Goal: Task Accomplishment & Management: Manage account settings

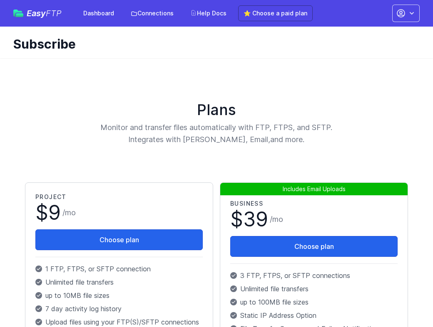
click at [403, 12] on icon "button" at bounding box center [401, 13] width 10 height 10
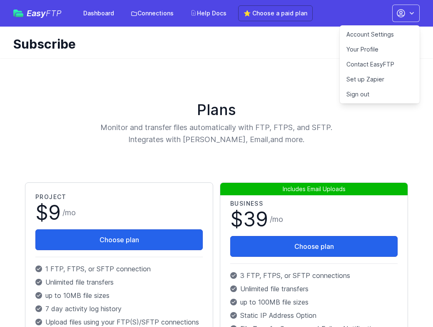
click at [359, 48] on link "Your Profile" at bounding box center [379, 49] width 80 height 15
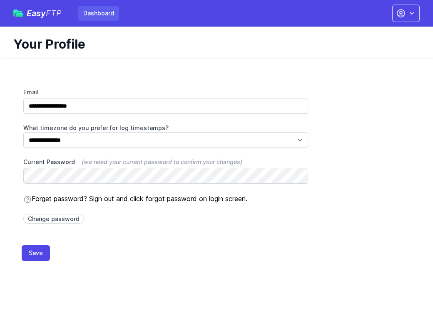
click at [103, 12] on link "Dashboard" at bounding box center [98, 13] width 41 height 15
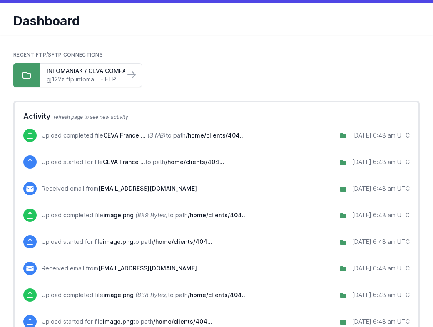
scroll to position [26, 0]
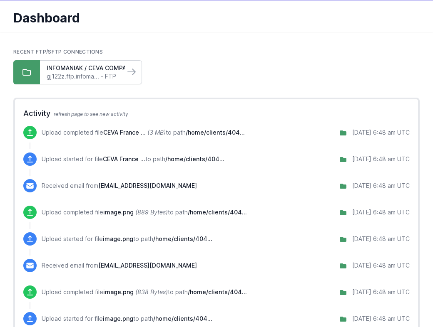
click at [107, 72] on link "gj122z.ftp.infoma... - FTP" at bounding box center [83, 76] width 72 height 8
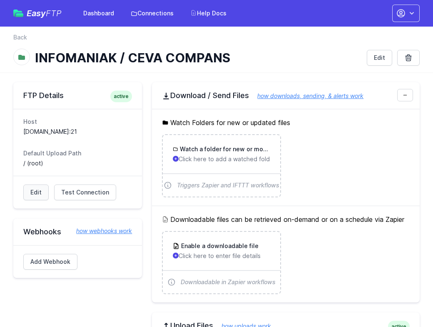
click at [35, 193] on link "Edit" at bounding box center [35, 193] width 25 height 16
click at [224, 155] on div "Watch a folder for new or modified files Click here to add a watched folder" at bounding box center [221, 154] width 97 height 18
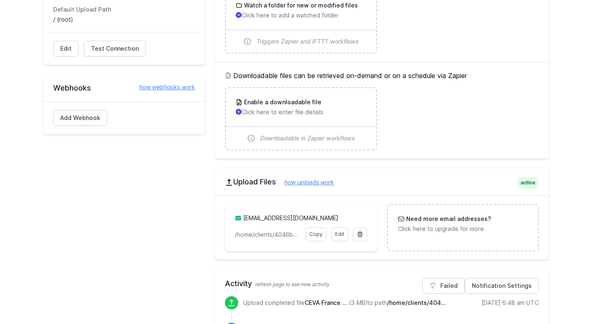
scroll to position [145, 0]
click at [342, 233] on link "Edit" at bounding box center [340, 233] width 17 height 14
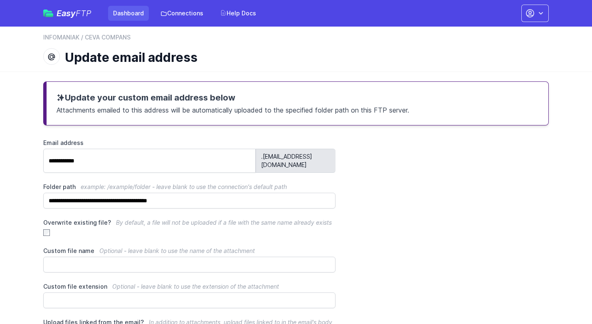
click at [122, 11] on link "Dashboard" at bounding box center [128, 13] width 41 height 15
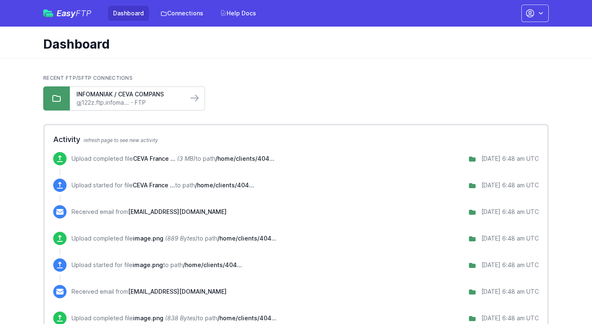
click at [143, 99] on link "gj122z.ftp.infoma... - FTP" at bounding box center [129, 103] width 105 height 8
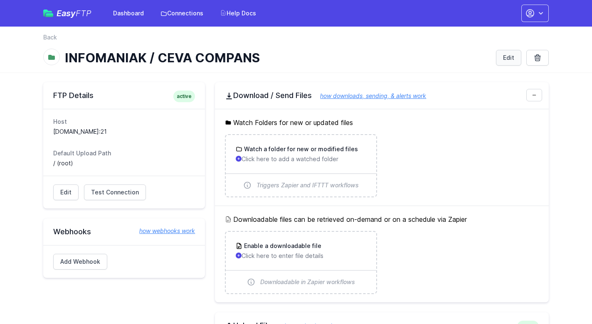
click at [512, 58] on link "Edit" at bounding box center [508, 58] width 25 height 16
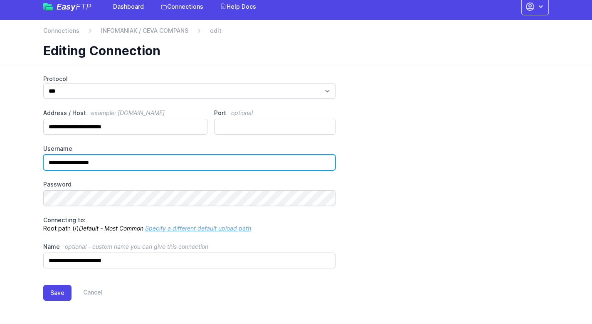
scroll to position [7, 0]
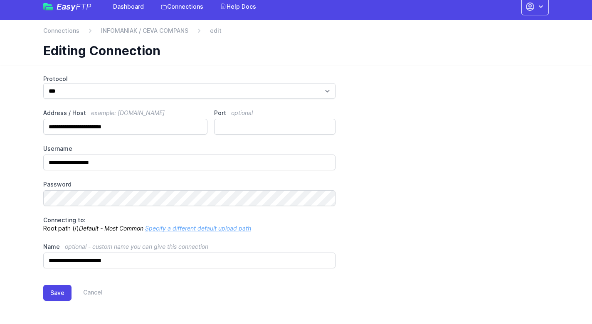
drag, startPoint x: 456, startPoint y: 80, endPoint x: 448, endPoint y: 79, distance: 8.0
click at [456, 80] on div "**********" at bounding box center [296, 172] width 506 height 194
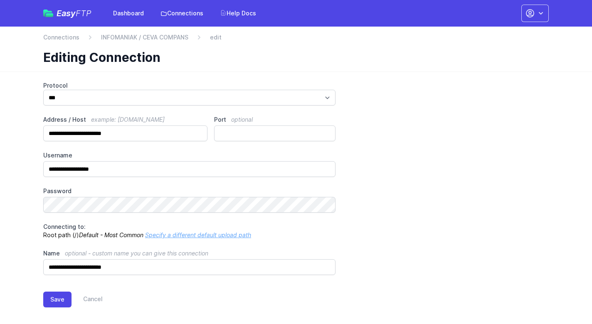
scroll to position [0, 0]
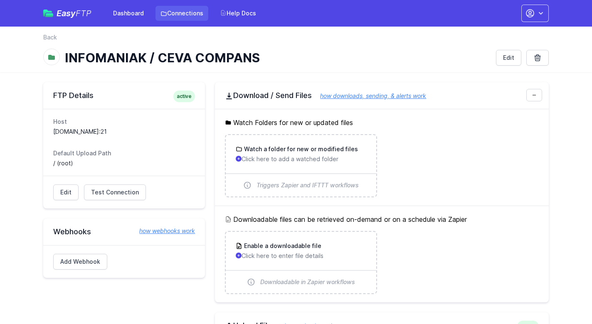
click at [190, 15] on link "Connections" at bounding box center [182, 13] width 53 height 15
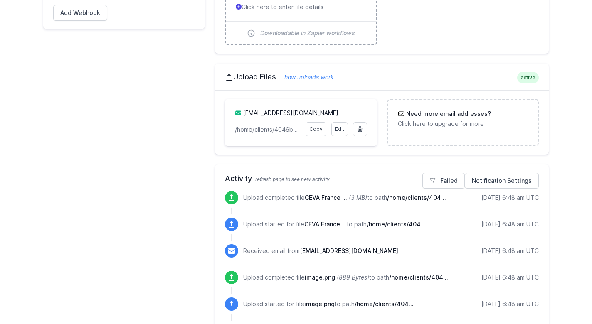
scroll to position [305, 0]
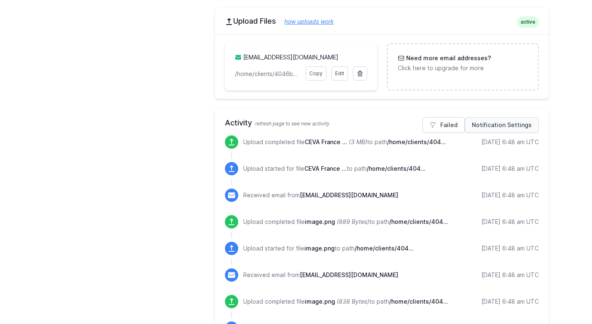
click at [485, 125] on link "Notification Settings" at bounding box center [502, 125] width 74 height 16
